Goal: Information Seeking & Learning: Check status

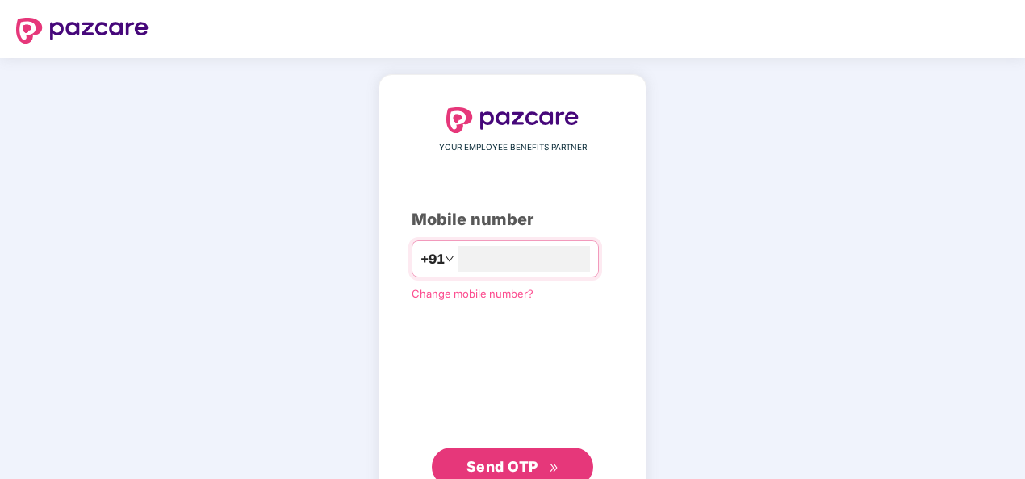
click at [504, 242] on div "YOUR EMPLOYEE BENEFITS PARTNER Mobile number +91 Change mobile number? Send OTP" at bounding box center [513, 296] width 202 height 379
click at [497, 250] on input "number" at bounding box center [524, 259] width 132 height 26
click at [479, 275] on div "+91" at bounding box center [505, 258] width 187 height 37
click at [478, 257] on input "number" at bounding box center [524, 259] width 132 height 26
type input "**********"
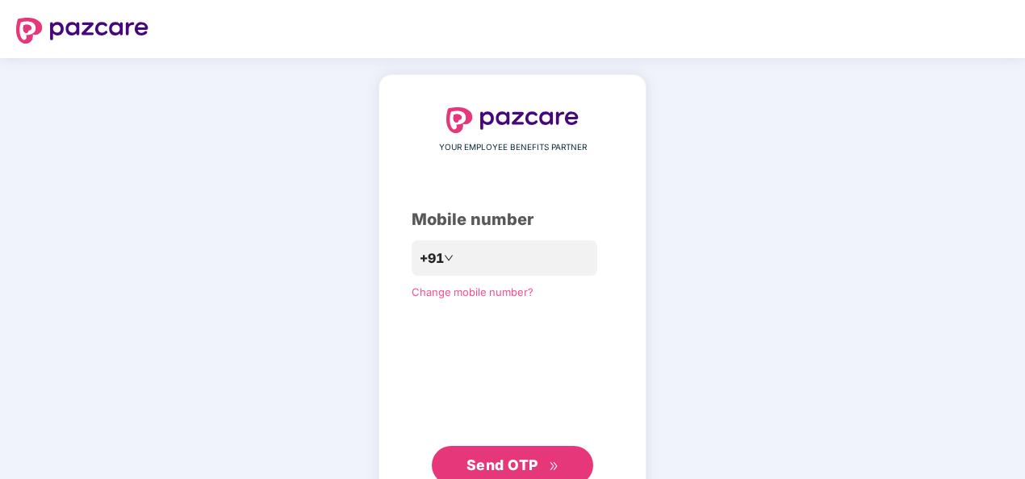
click at [518, 463] on span "Send OTP" at bounding box center [502, 465] width 72 height 17
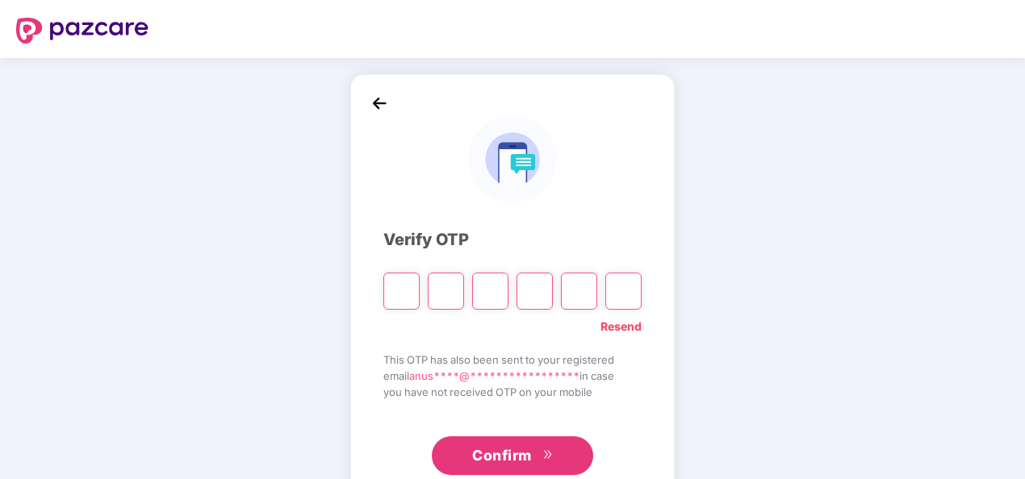
paste input "*"
type input "*"
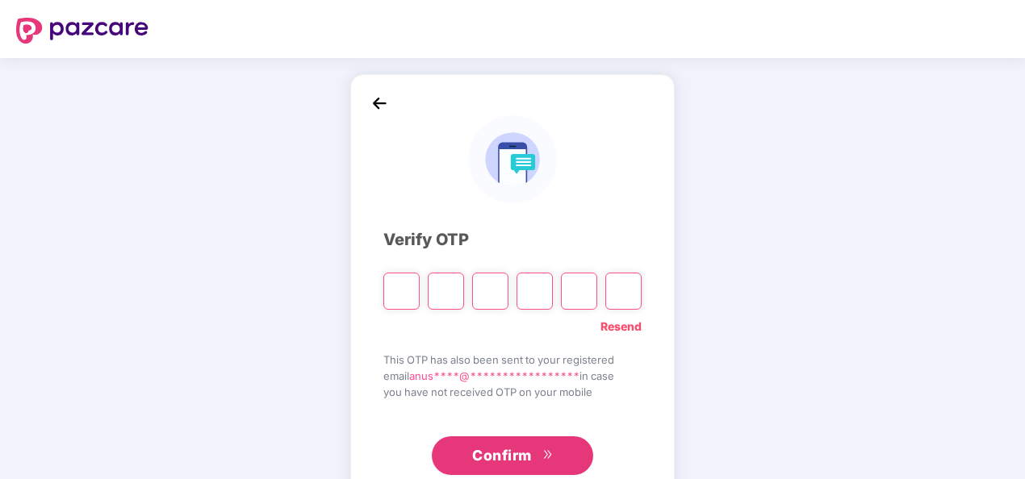
type input "*"
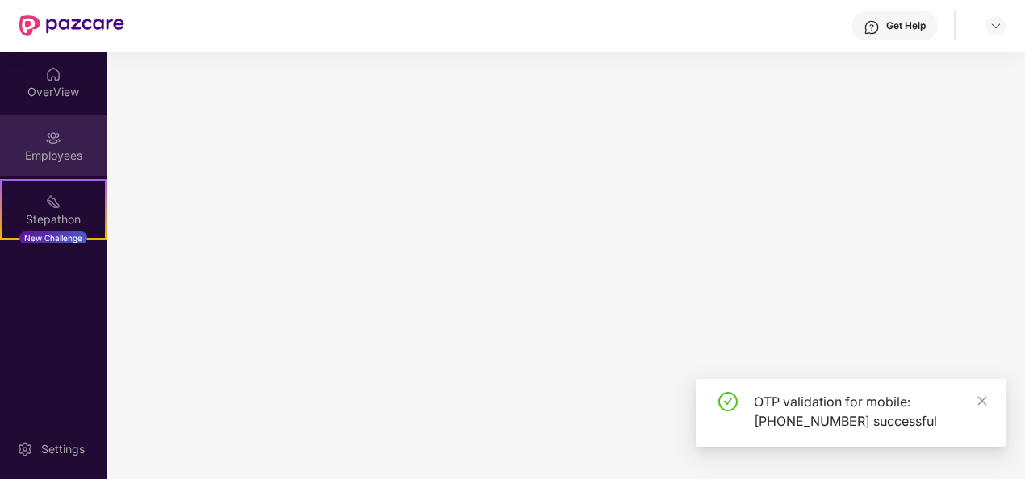
click at [47, 130] on img at bounding box center [53, 138] width 16 height 16
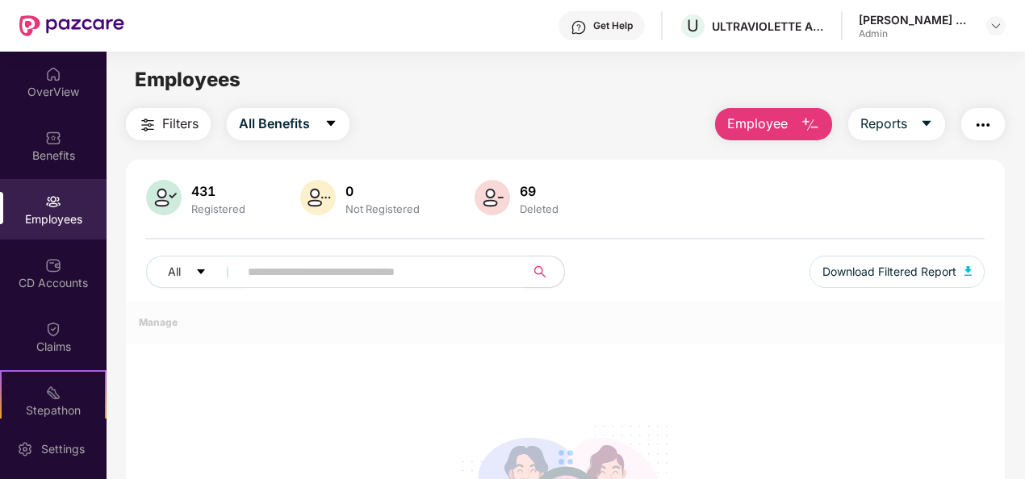
click at [181, 203] on img at bounding box center [164, 198] width 36 height 36
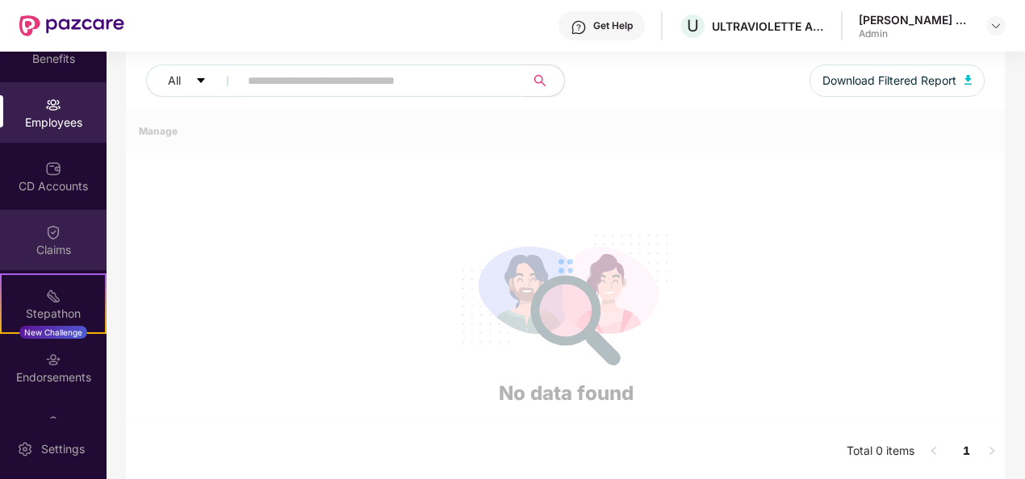
scroll to position [142, 0]
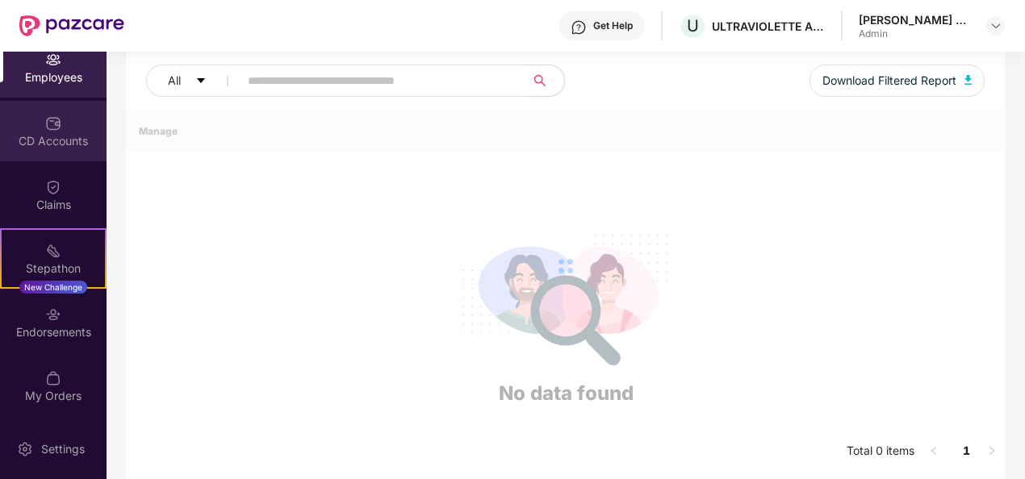
click at [61, 147] on div "CD Accounts" at bounding box center [53, 141] width 107 height 16
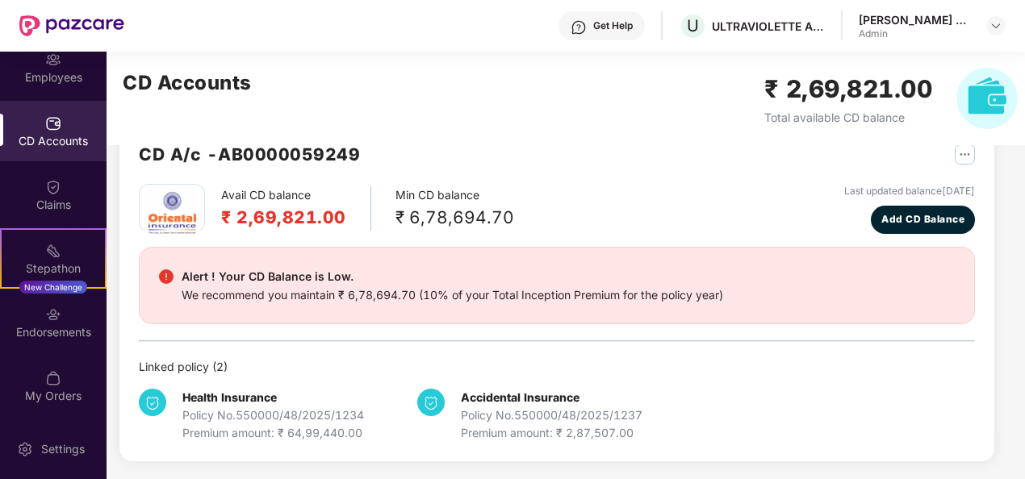
click at [963, 153] on img "button" at bounding box center [965, 154] width 20 height 20
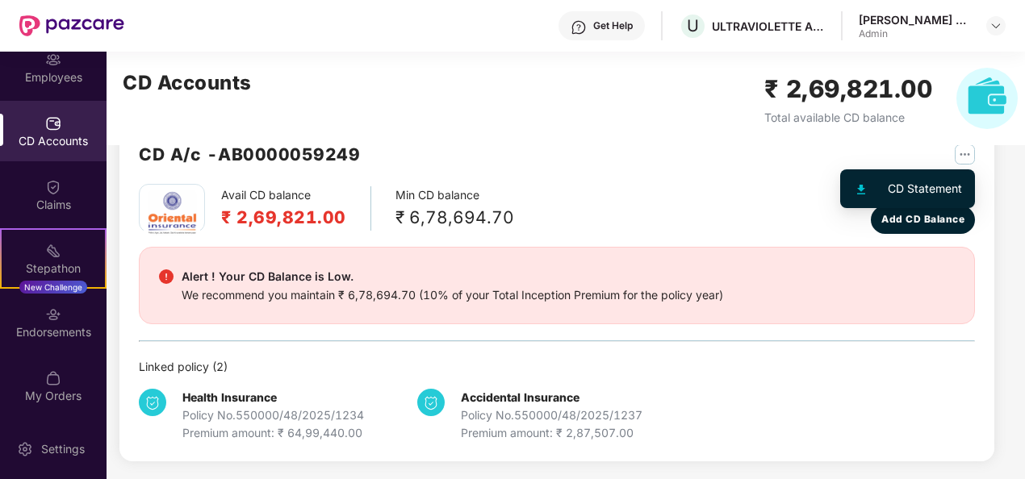
click at [932, 180] on div "CD Statement" at bounding box center [925, 189] width 74 height 18
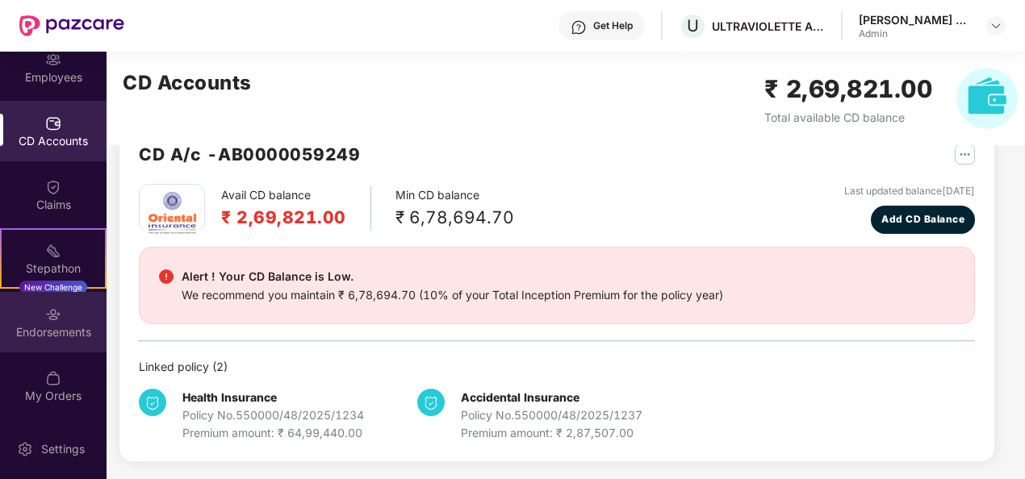
click at [37, 341] on div "Endorsements" at bounding box center [53, 322] width 107 height 61
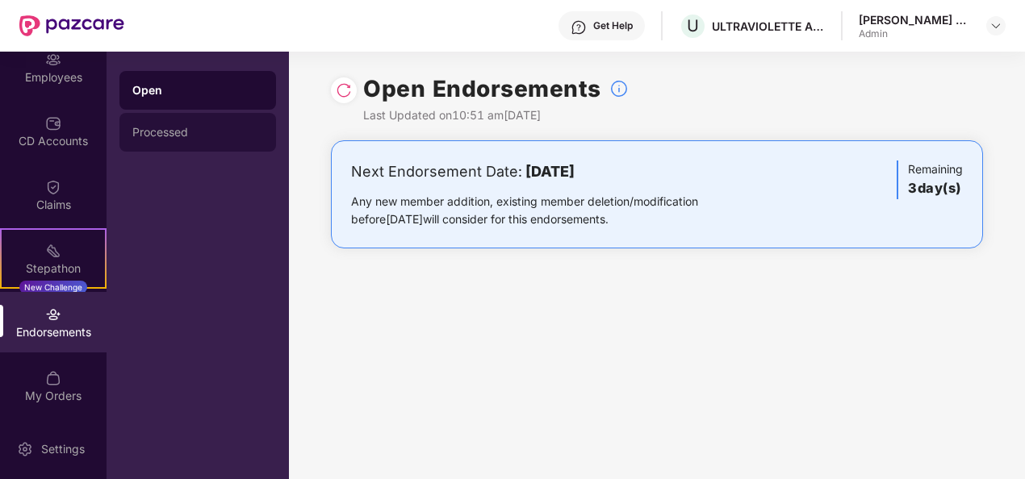
click at [164, 133] on div "Processed" at bounding box center [197, 132] width 131 height 13
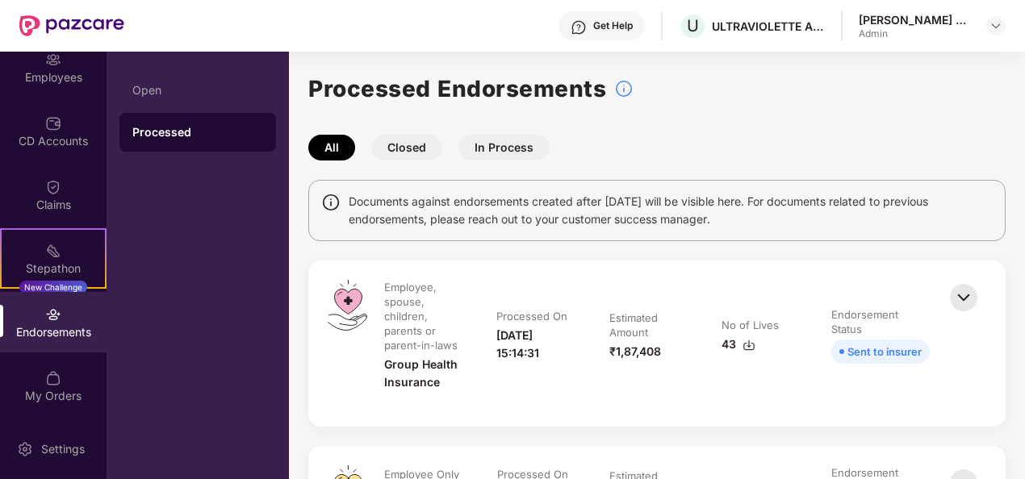
drag, startPoint x: 742, startPoint y: 218, endPoint x: 345, endPoint y: 190, distance: 398.8
click at [345, 190] on div "Documents against endorsements created after [DATE] will be visible here. For d…" at bounding box center [656, 210] width 697 height 61
click at [736, 225] on span "Documents against endorsements created after [DATE] will be visible here. For d…" at bounding box center [671, 211] width 644 height 36
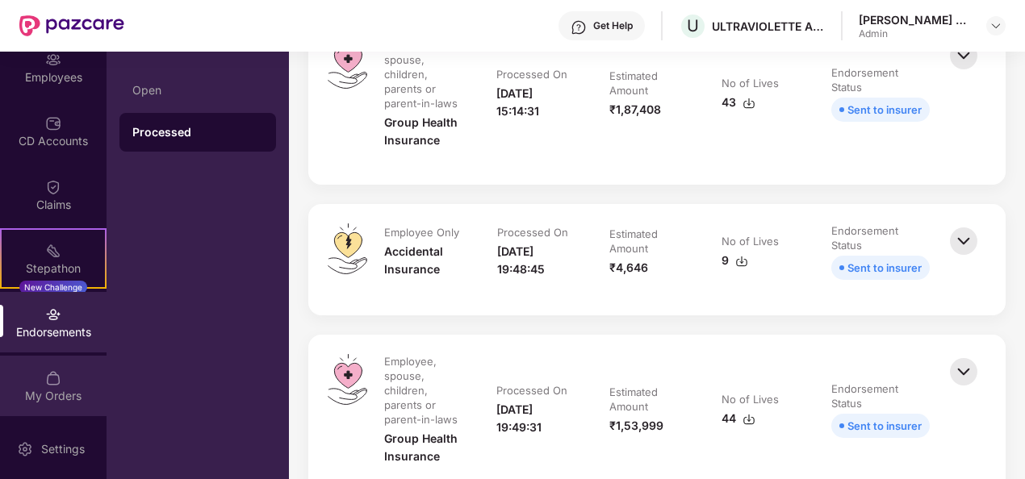
click at [61, 373] on div "My Orders" at bounding box center [53, 386] width 107 height 61
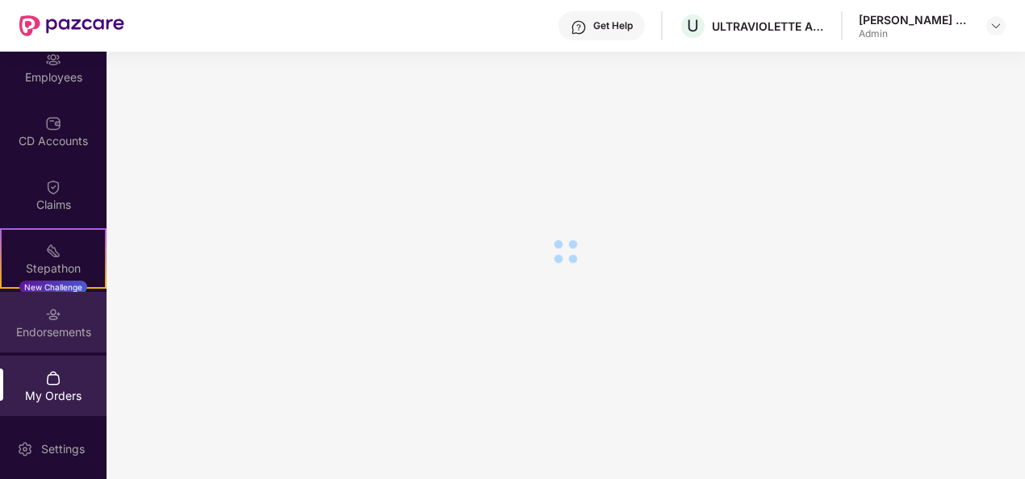
scroll to position [214, 0]
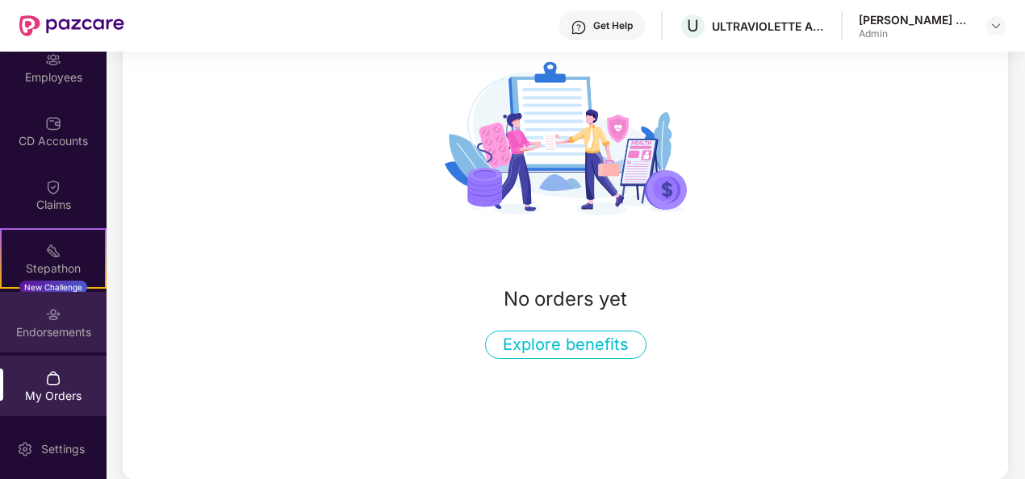
click at [42, 310] on div "Endorsements" at bounding box center [53, 322] width 107 height 61
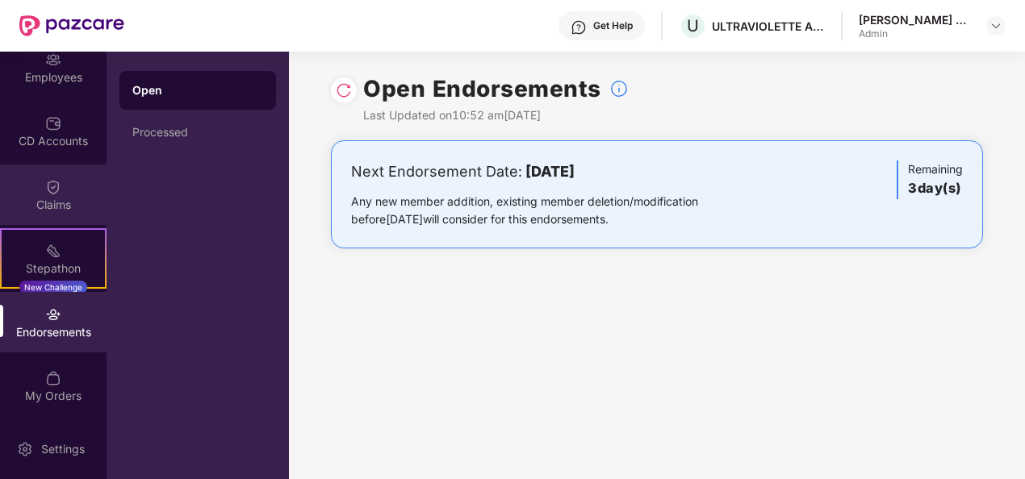
click at [48, 218] on div "Claims" at bounding box center [53, 195] width 107 height 61
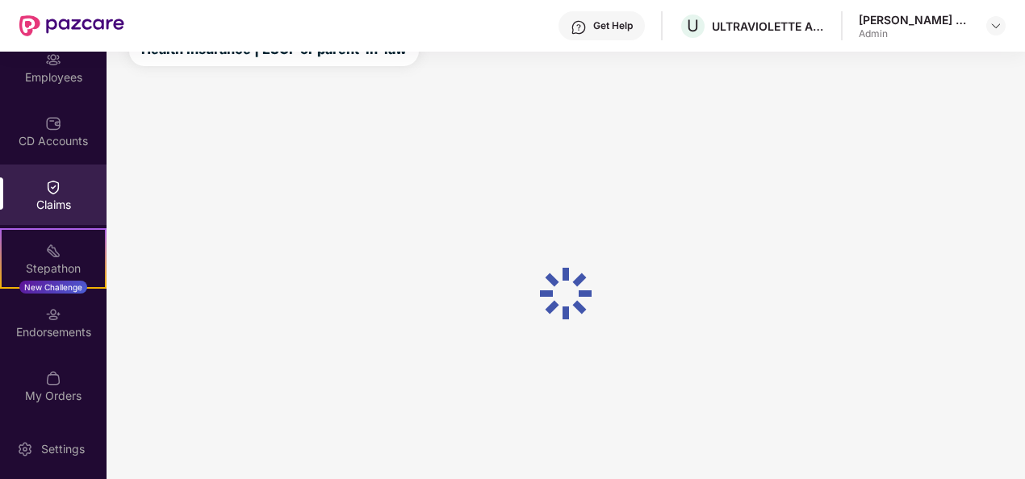
scroll to position [105, 0]
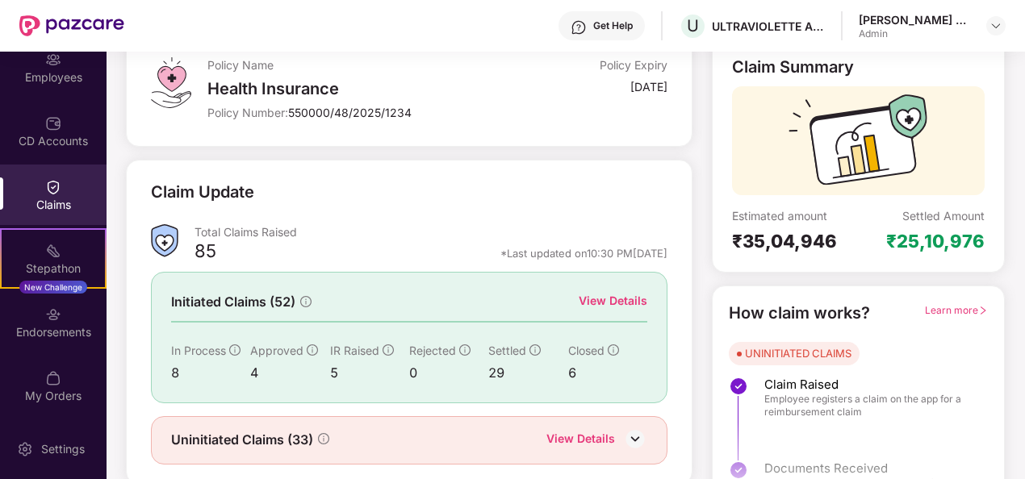
click at [631, 298] on div "View Details" at bounding box center [613, 301] width 69 height 18
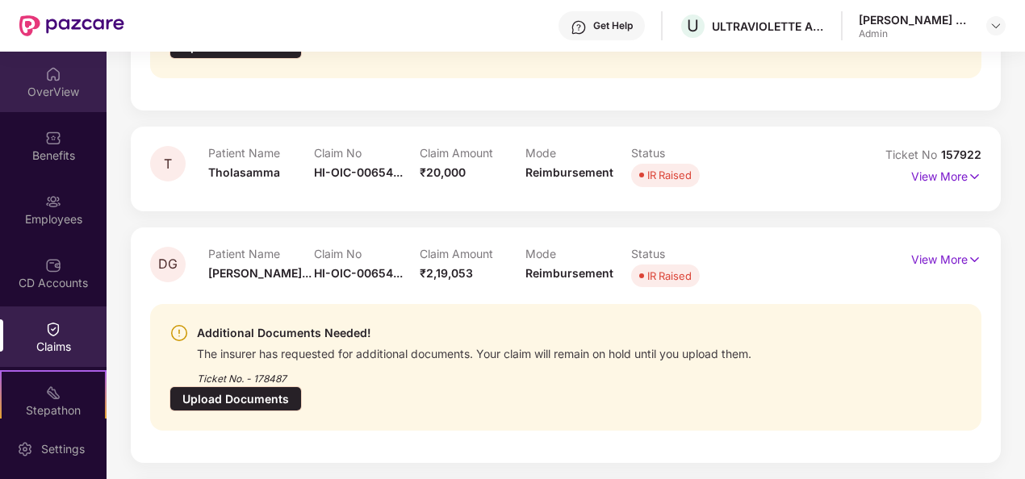
click at [47, 83] on div "OverView" at bounding box center [53, 82] width 107 height 61
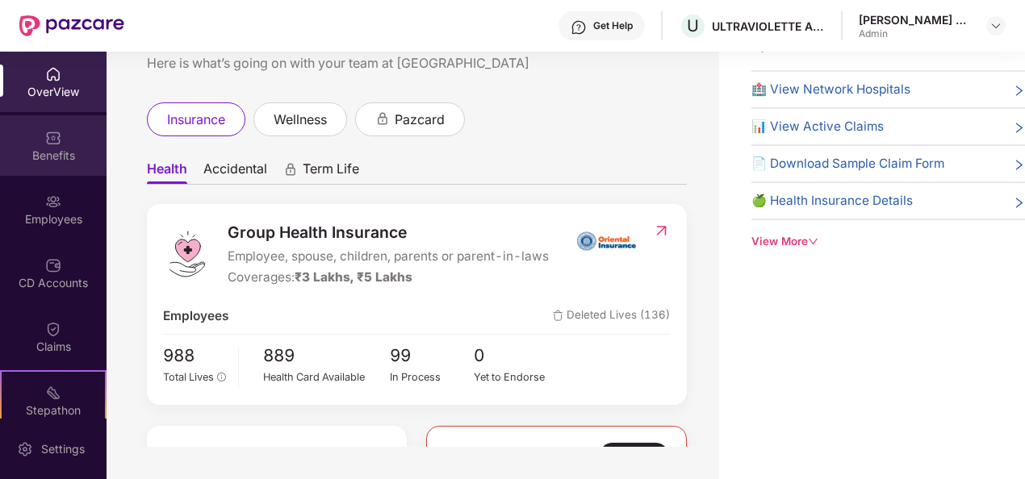
click at [40, 153] on div "Benefits" at bounding box center [53, 156] width 107 height 16
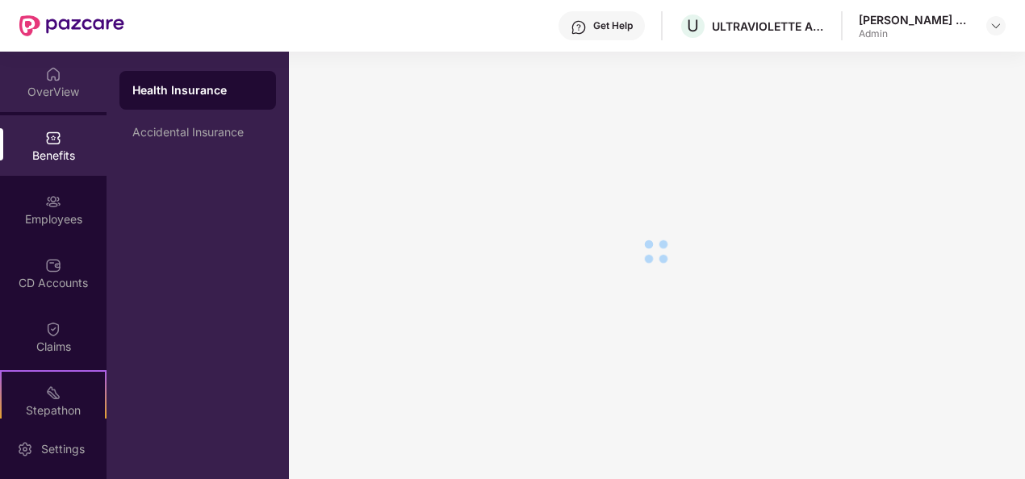
click at [45, 77] on img at bounding box center [53, 74] width 16 height 16
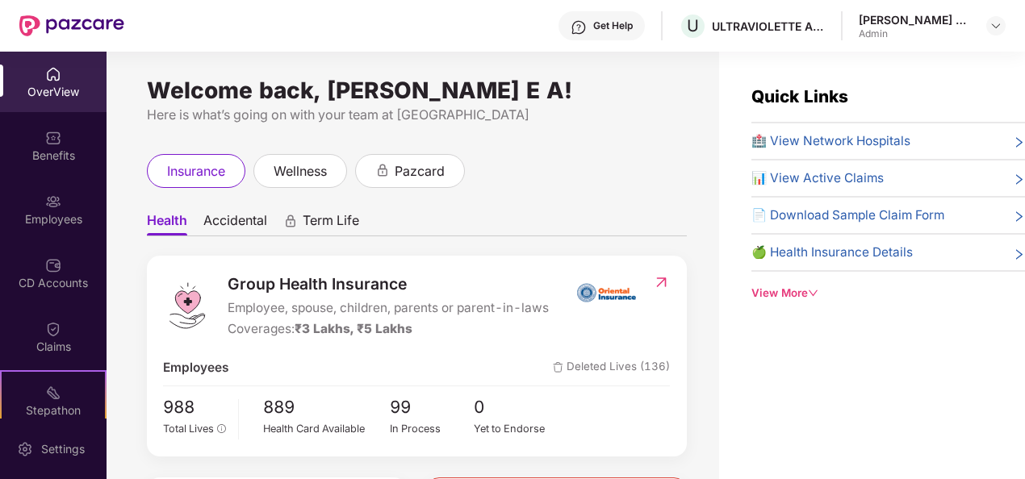
click at [40, 92] on div "OverView" at bounding box center [53, 92] width 107 height 16
